Goal: Task Accomplishment & Management: Use online tool/utility

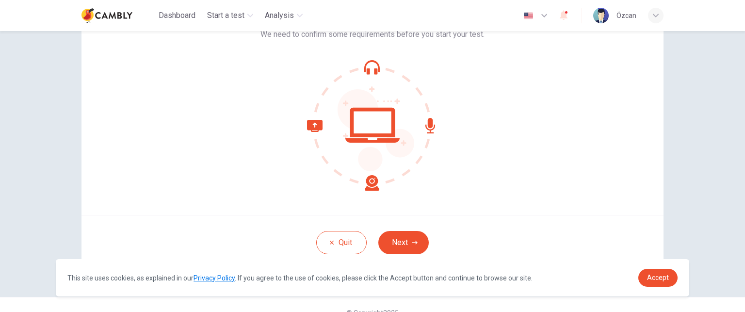
scroll to position [92, 0]
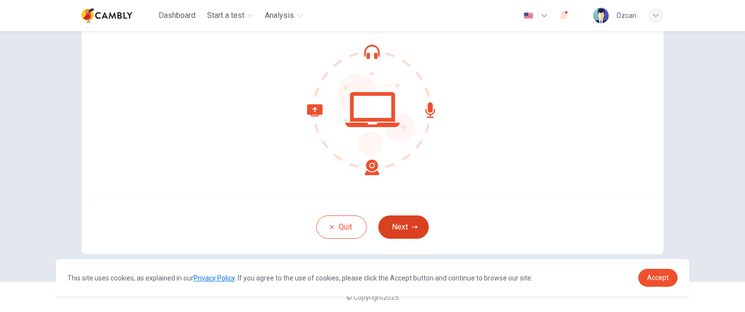
click at [401, 232] on button "Next" at bounding box center [403, 226] width 50 height 23
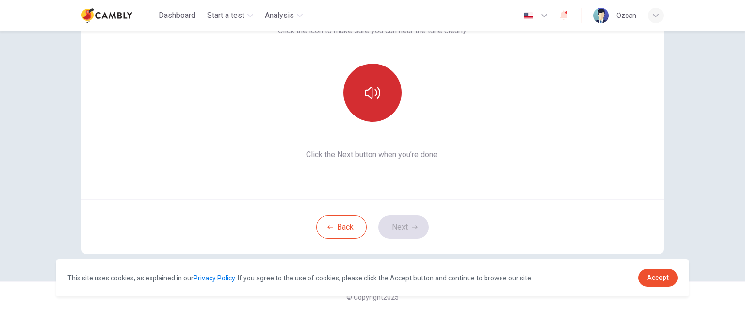
click at [369, 89] on icon "button" at bounding box center [373, 93] width 16 height 16
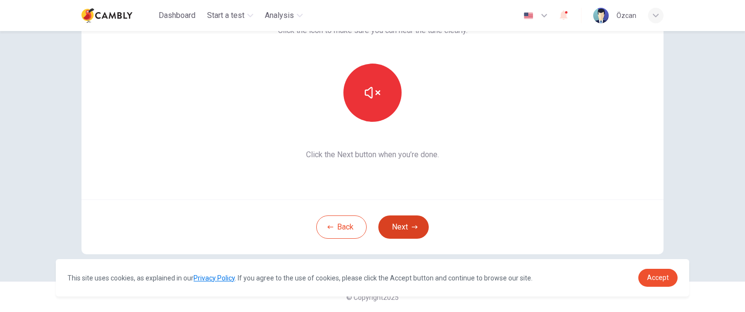
click at [401, 223] on button "Next" at bounding box center [403, 226] width 50 height 23
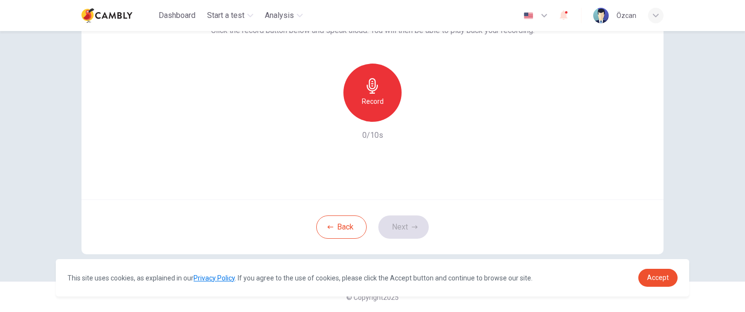
click at [381, 108] on div "Record" at bounding box center [372, 93] width 58 height 58
click at [407, 227] on button "Next" at bounding box center [403, 226] width 50 height 23
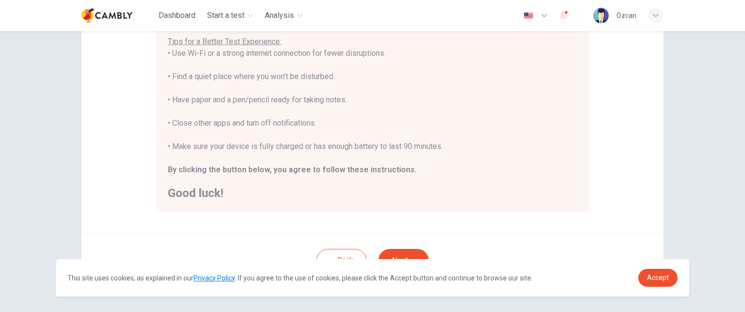
scroll to position [194, 0]
click at [666, 279] on span "Accept" at bounding box center [658, 278] width 22 height 8
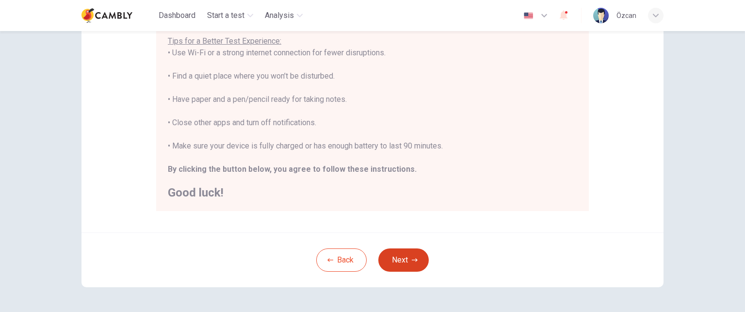
click at [408, 260] on button "Next" at bounding box center [403, 259] width 50 height 23
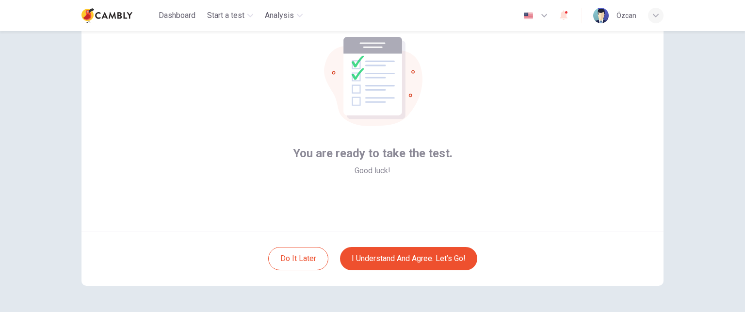
scroll to position [43, 0]
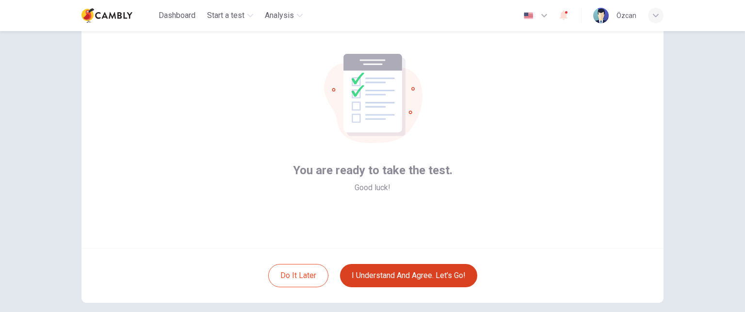
click at [410, 277] on button "I understand and agree. Let’s go!" at bounding box center [408, 275] width 137 height 23
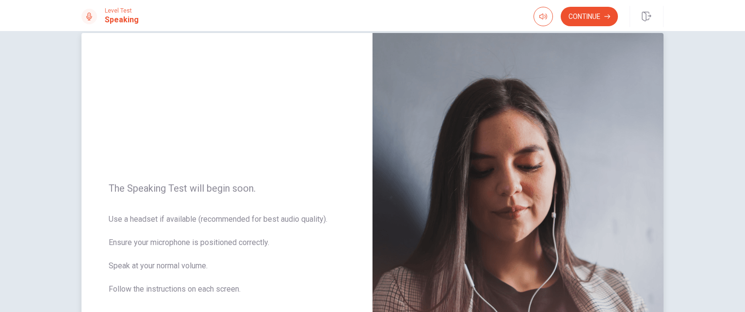
scroll to position [66, 0]
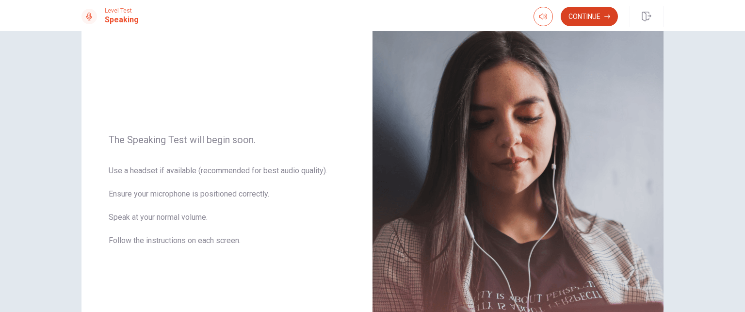
click at [580, 16] on button "Continue" at bounding box center [589, 16] width 57 height 19
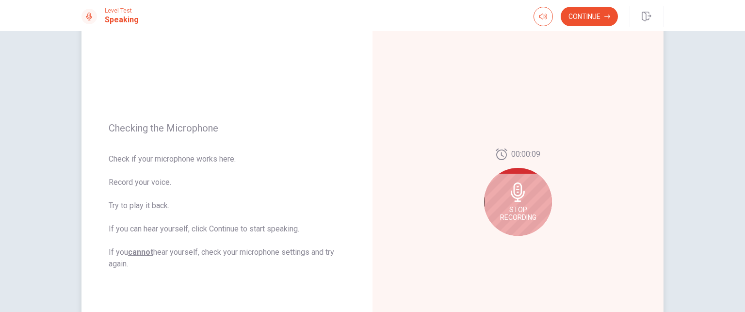
click at [526, 203] on div "Stop Recording" at bounding box center [518, 202] width 68 height 68
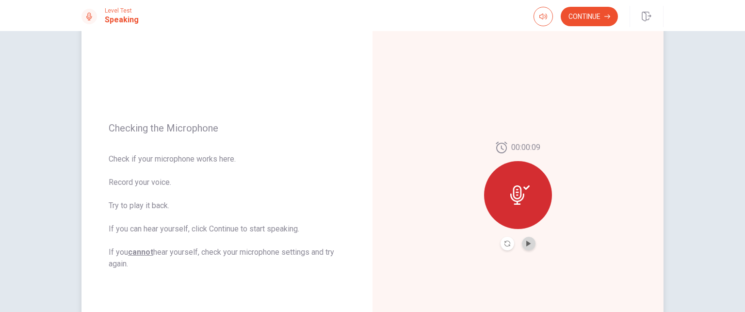
click at [530, 241] on button "Play Audio" at bounding box center [529, 244] width 14 height 14
click at [597, 15] on button "Continue" at bounding box center [589, 16] width 57 height 19
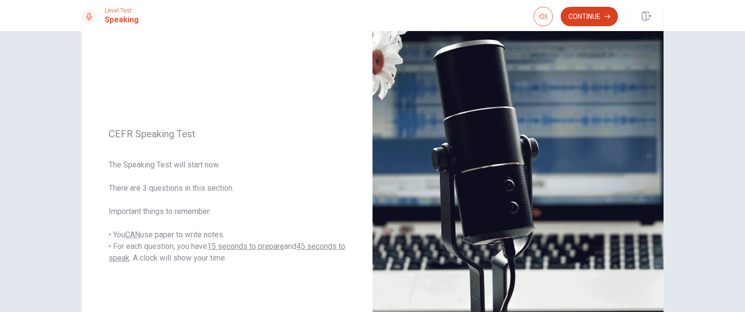
click at [581, 20] on button "Continue" at bounding box center [589, 16] width 57 height 19
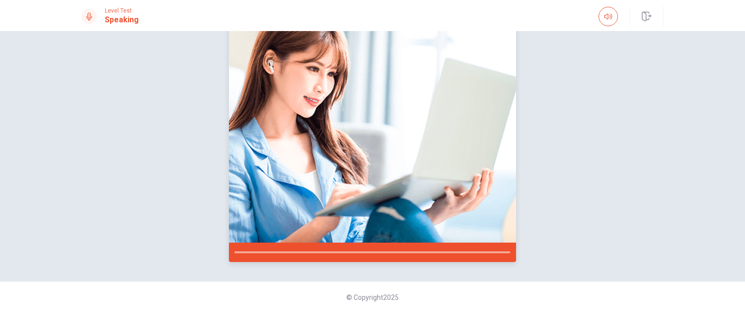
scroll to position [65, 0]
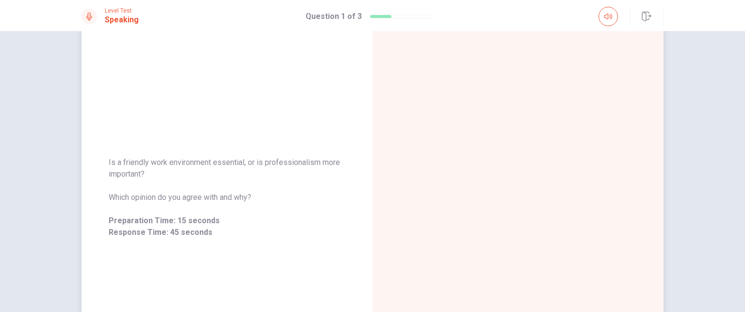
drag, startPoint x: 105, startPoint y: 162, endPoint x: 147, endPoint y: 171, distance: 42.7
click at [147, 171] on div "Is a friendly work environment essential, or is professionalism more important?…" at bounding box center [226, 197] width 291 height 105
drag, startPoint x: 139, startPoint y: 174, endPoint x: 110, endPoint y: 154, distance: 35.7
click at [110, 154] on div "Is a friendly work environment essential, or is professionalism more important?…" at bounding box center [226, 197] width 291 height 105
click at [121, 163] on span "Is a friendly work environment essential, or is professionalism more important?" at bounding box center [227, 168] width 237 height 23
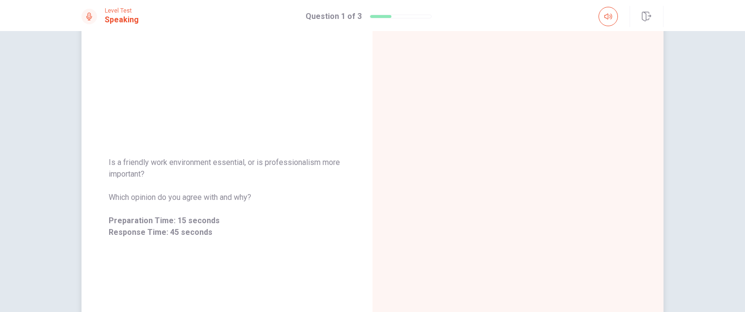
click at [121, 163] on span "Is a friendly work environment essential, or is professionalism more important?" at bounding box center [227, 168] width 237 height 23
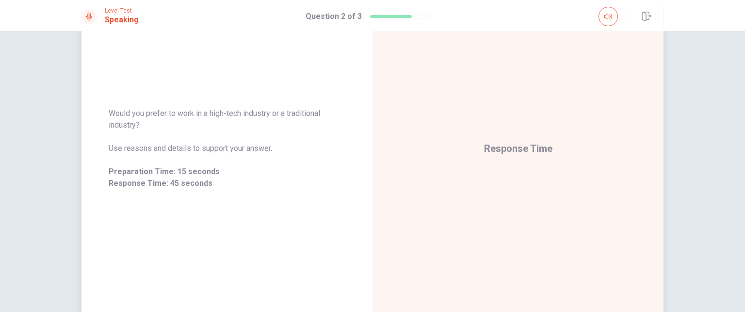
scroll to position [113, 0]
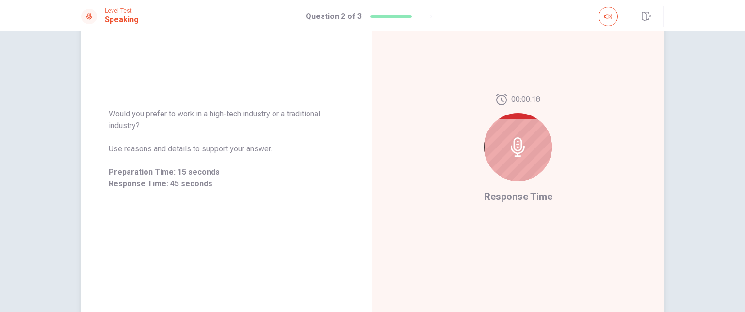
click at [498, 138] on div at bounding box center [518, 147] width 68 height 68
click at [527, 145] on div at bounding box center [518, 147] width 68 height 68
click at [526, 145] on div at bounding box center [518, 147] width 68 height 68
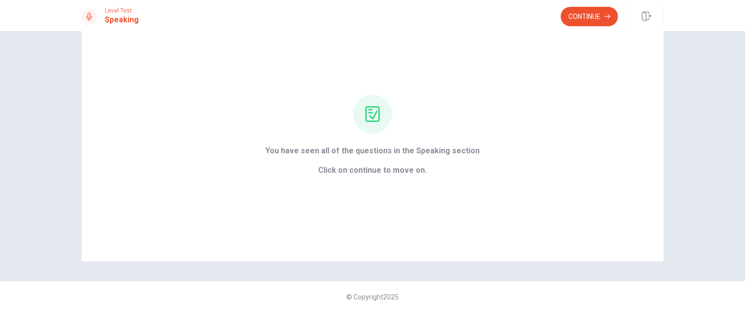
scroll to position [41, 0]
click at [584, 13] on button "Continue" at bounding box center [589, 16] width 57 height 19
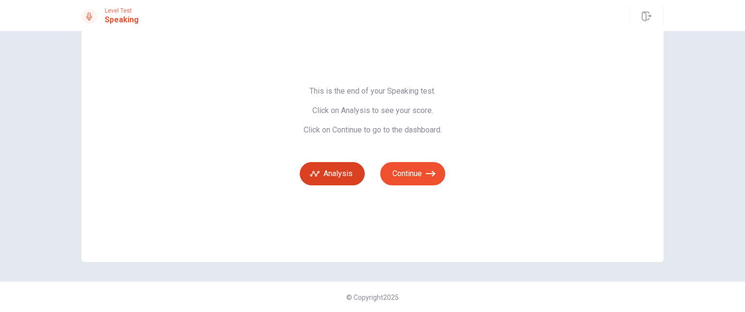
click at [344, 170] on button "Analysis" at bounding box center [332, 173] width 65 height 23
